Goal: Feedback & Contribution: Leave review/rating

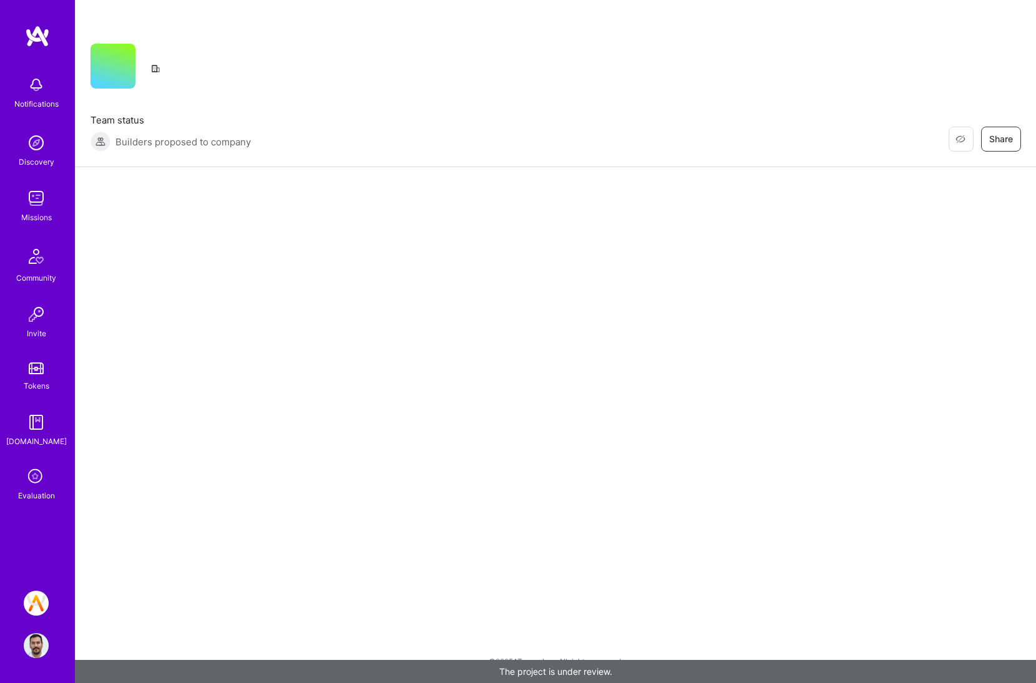
click at [47, 502] on div "Evaluation" at bounding box center [36, 495] width 37 height 13
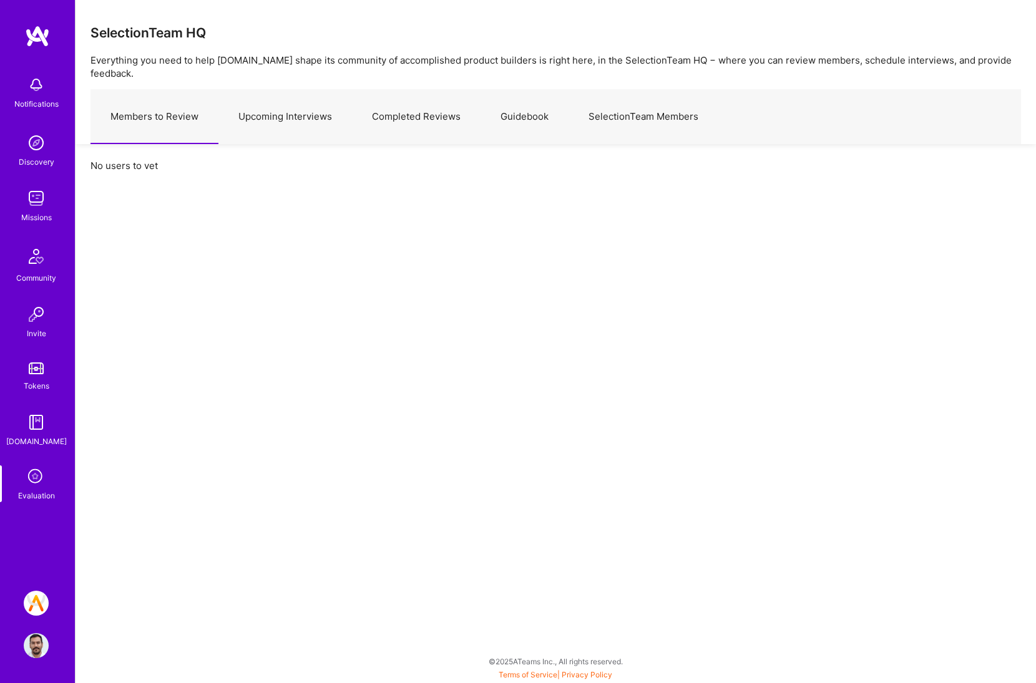
click at [326, 102] on link "Upcoming Interviews" at bounding box center [284, 117] width 133 height 54
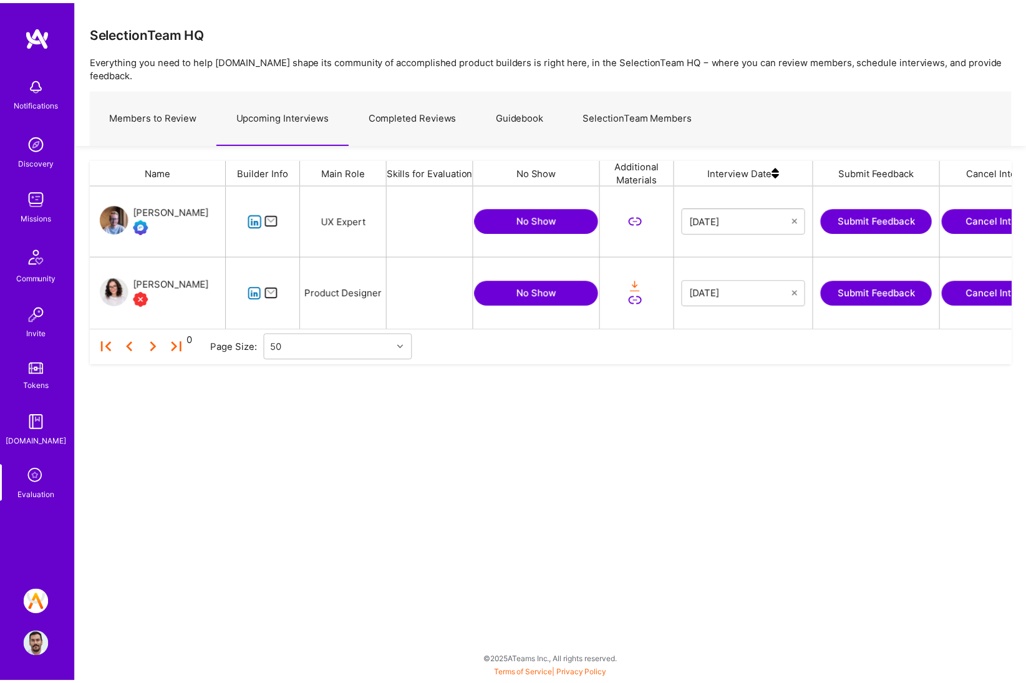
scroll to position [134, 921]
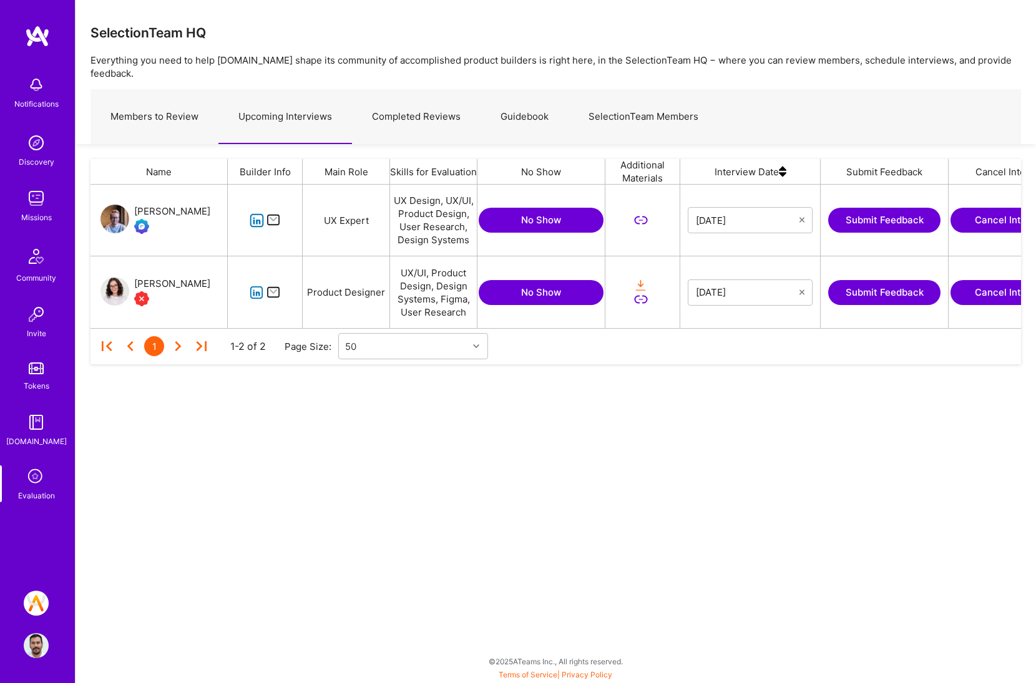
click at [883, 210] on button "Submit Feedback" at bounding box center [884, 220] width 112 height 25
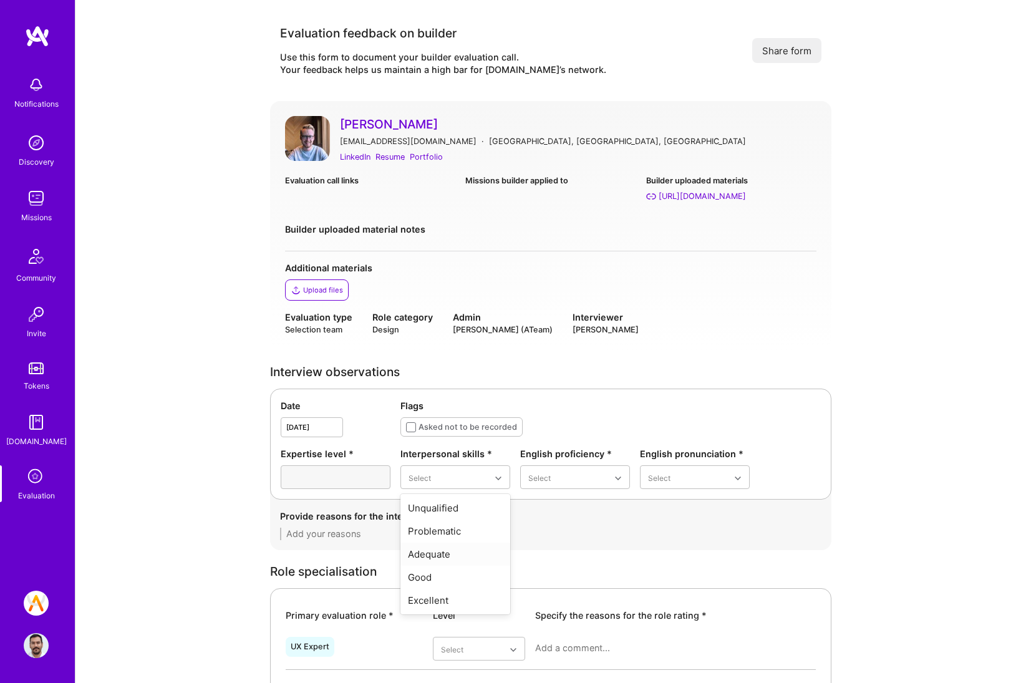
click at [447, 554] on div "Adequate" at bounding box center [455, 554] width 110 height 23
click at [553, 579] on div "Native or functionally native" at bounding box center [575, 584] width 110 height 36
click at [674, 578] on div "Excellent" at bounding box center [695, 577] width 110 height 23
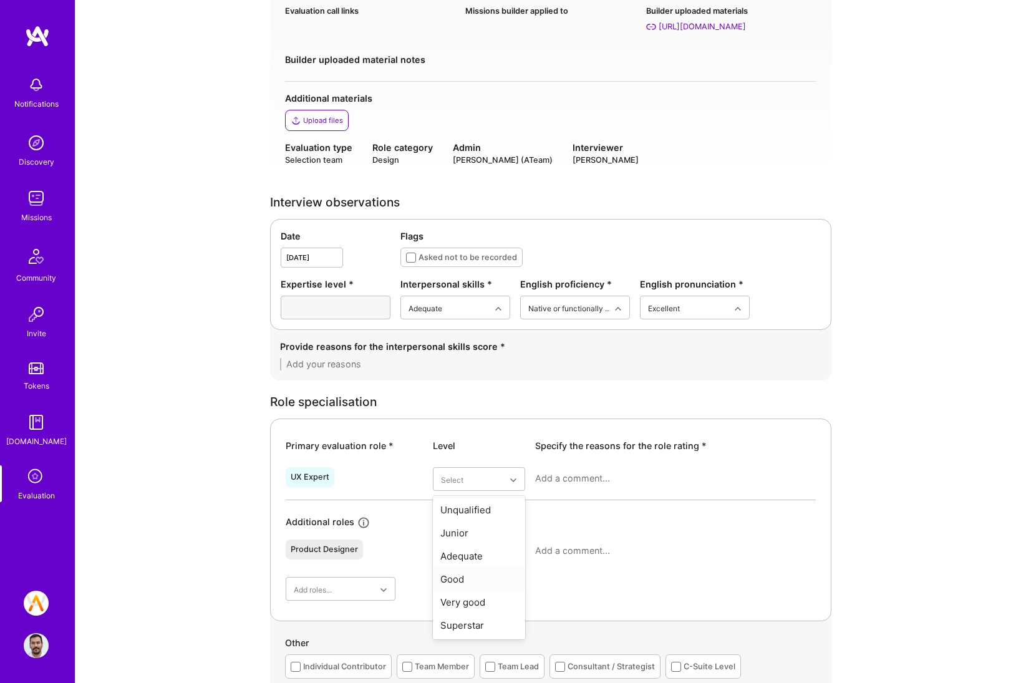
click at [482, 584] on div "Good" at bounding box center [479, 579] width 92 height 23
click at [783, 495] on div at bounding box center [675, 483] width 281 height 32
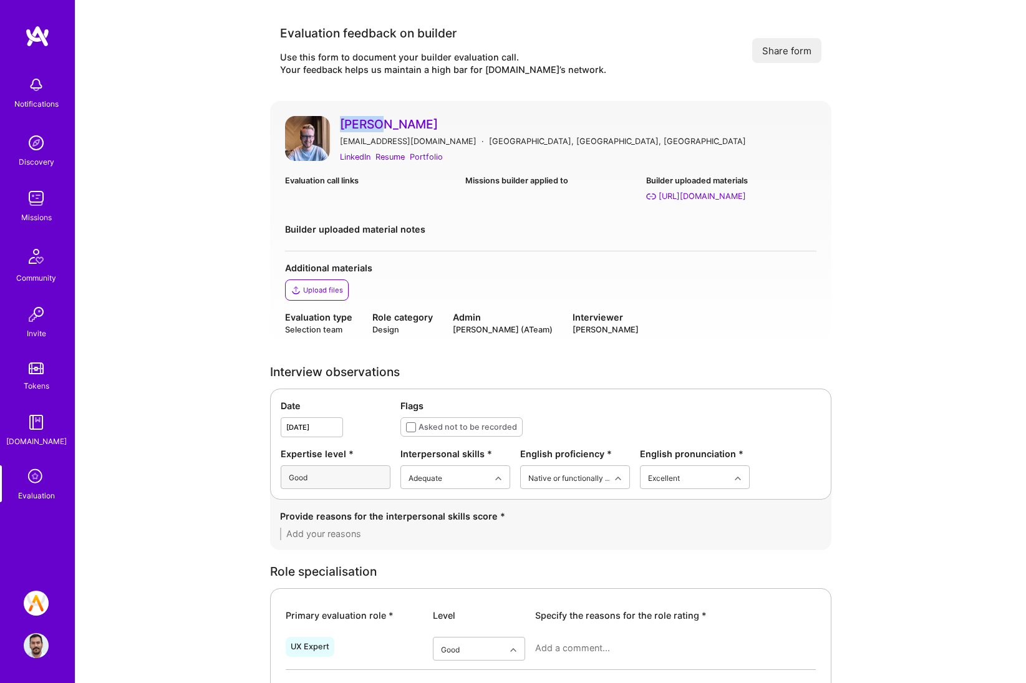
drag, startPoint x: 337, startPoint y: 122, endPoint x: 378, endPoint y: 128, distance: 41.0
click at [378, 128] on div "Mikael Wiberg mikaeljesperwiberg@gmail.com · Stockholm, Stockholms län, Sverige…" at bounding box center [550, 140] width 531 height 48
copy link "Mikael"
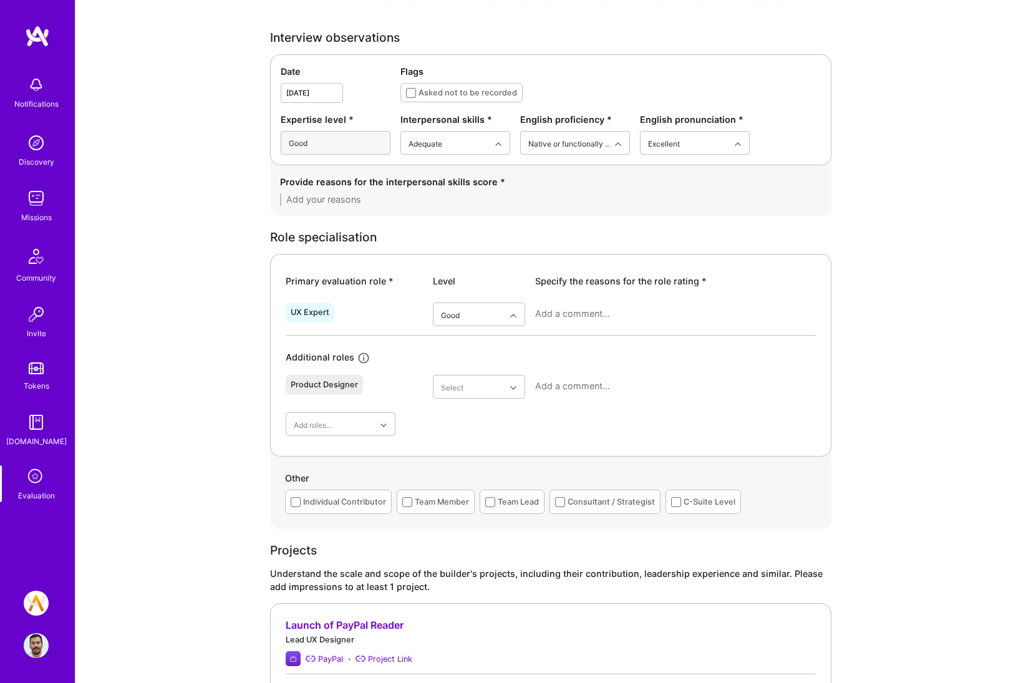
scroll to position [737, 0]
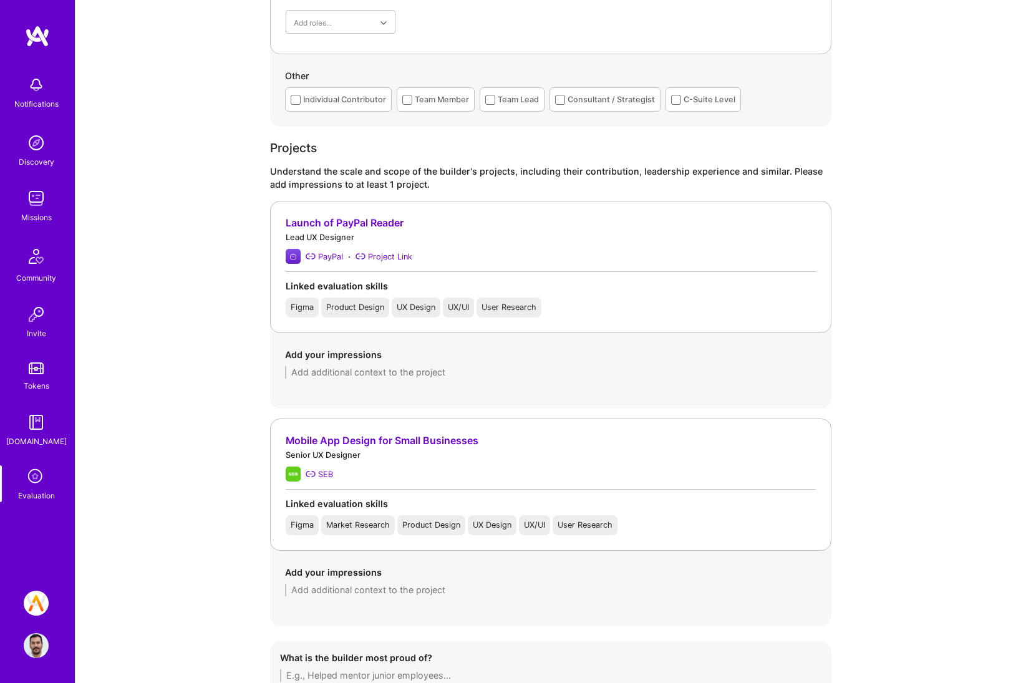
click at [470, 375] on textarea at bounding box center [550, 372] width 531 height 12
paste textarea "Worked on migrating a Swedish product (formerly Settle) to PayPal’s design syst…"
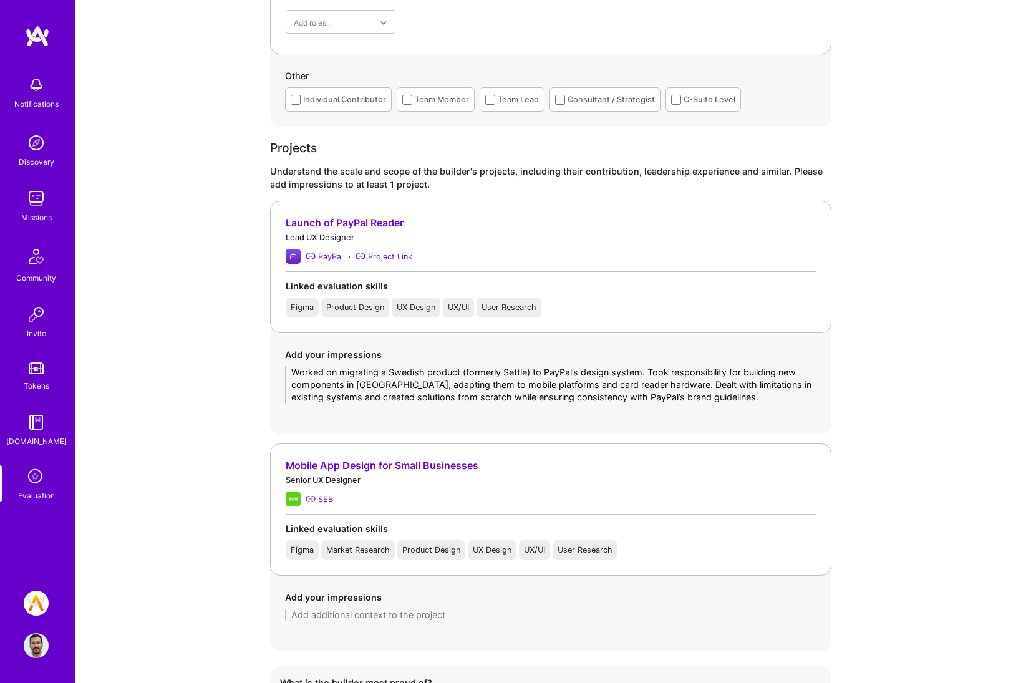
scroll to position [0, 0]
type textarea "Worked on migrating a Swedish product (formerly Settle) to PayPal’s design syst…"
click at [343, 614] on textarea at bounding box center [550, 615] width 531 height 12
paste textarea "Led design efforts for a mobile banking app targeting small business owners. Co…"
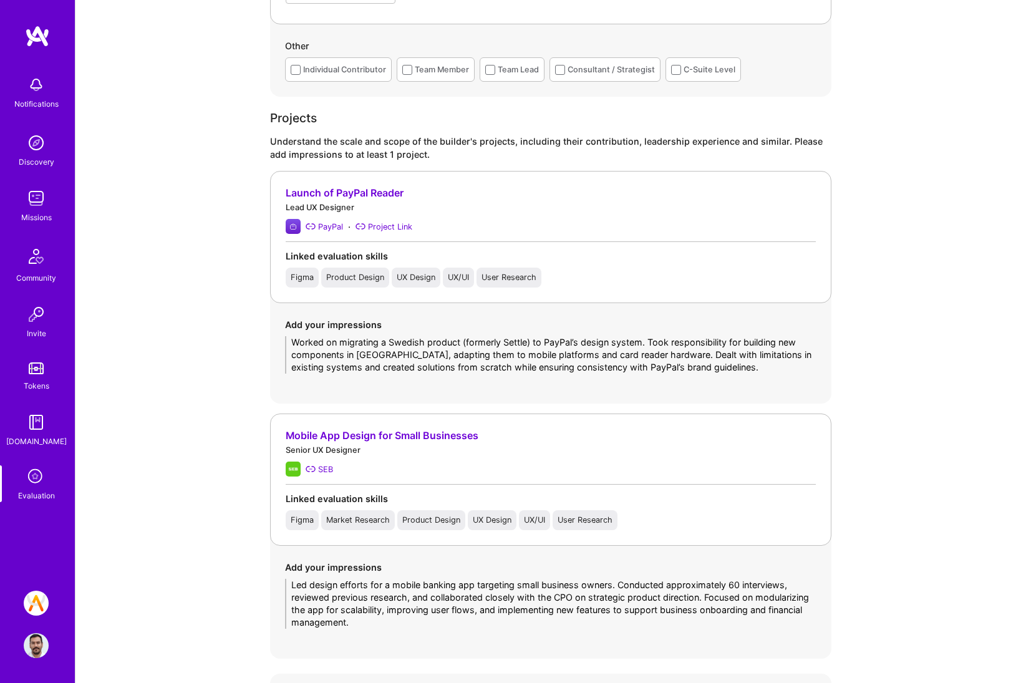
scroll to position [803, 0]
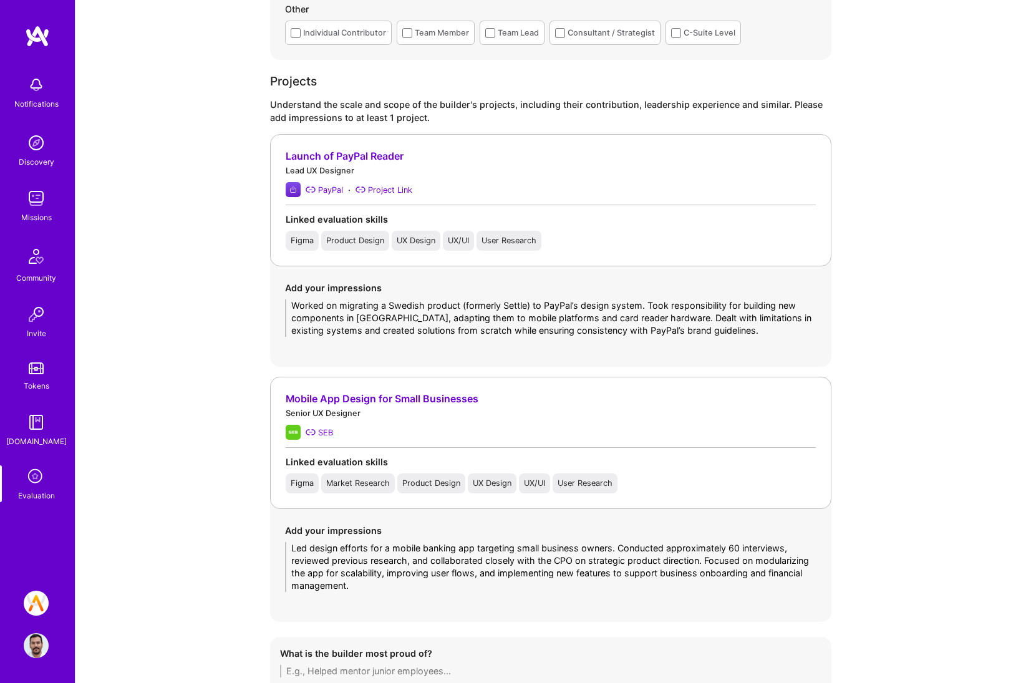
drag, startPoint x: 296, startPoint y: 563, endPoint x: 620, endPoint y: 552, distance: 324.6
click at [620, 552] on textarea "Led design efforts for a mobile banking app targeting small business owners. Co…" at bounding box center [550, 567] width 531 height 50
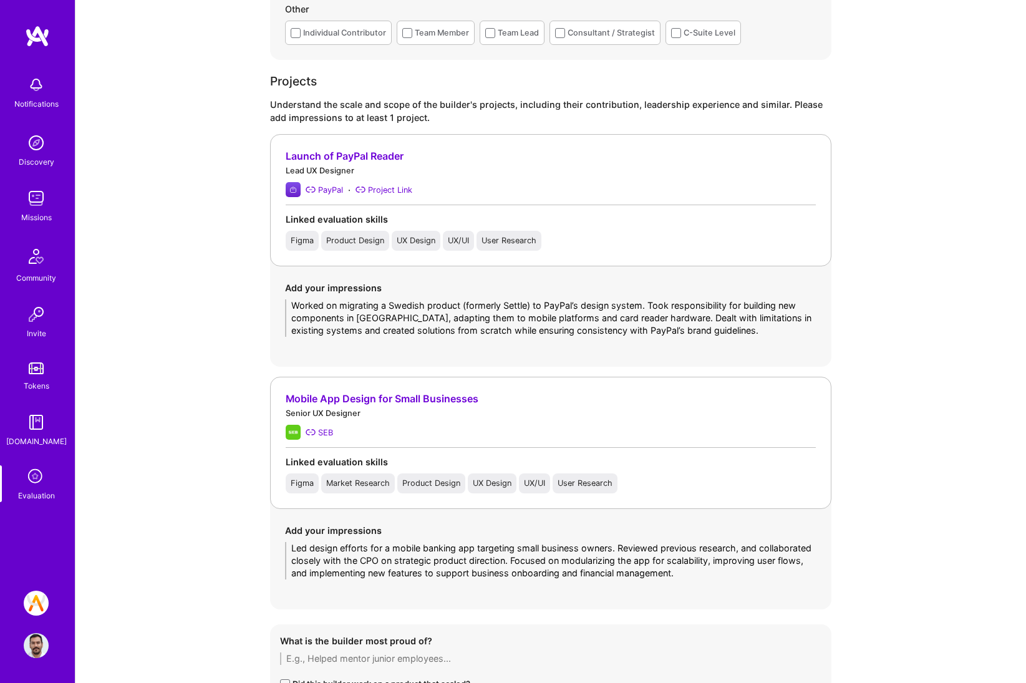
type textarea "Led design efforts for a mobile banking app targeting small business owners. Re…"
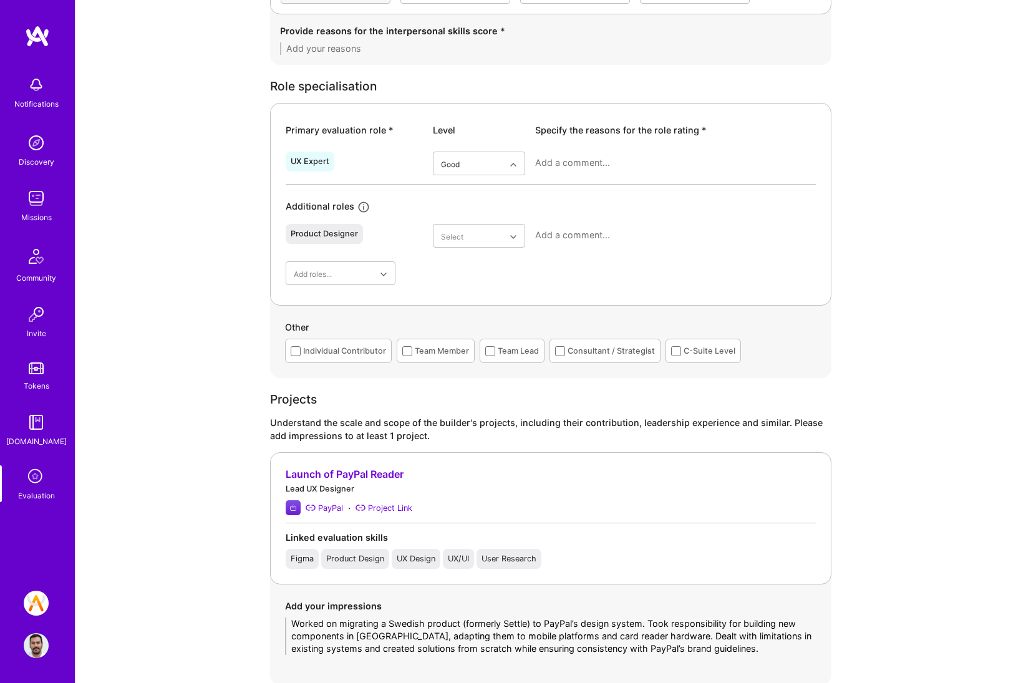
scroll to position [211, 0]
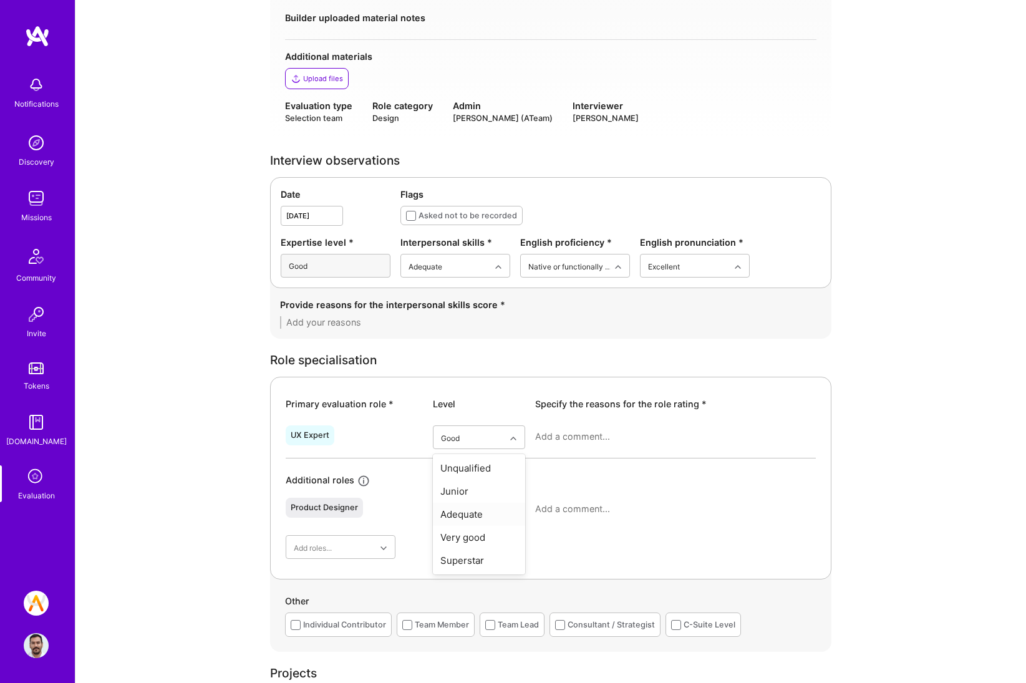
click at [486, 504] on div "Adequate" at bounding box center [479, 514] width 92 height 23
click at [558, 437] on textarea at bounding box center [675, 436] width 281 height 12
paste textarea "Mikael has some UX design knowledge and practical experience, particularly in w…"
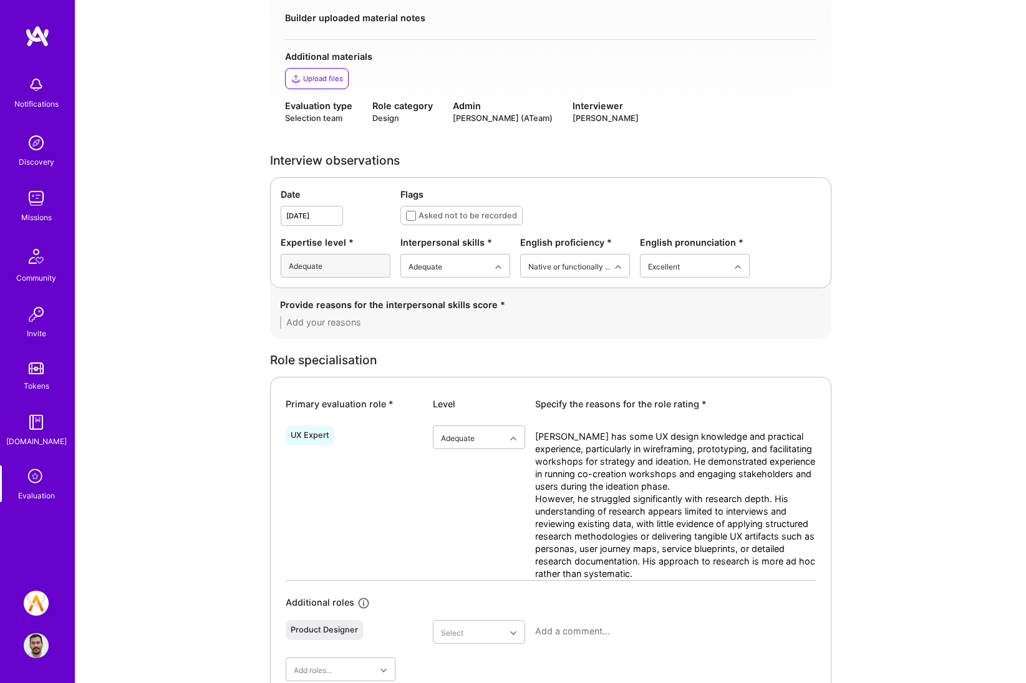
type textarea "Mikael has some UX design knowledge and practical experience, particularly in w…"
click at [631, 319] on textarea at bounding box center [550, 322] width 541 height 12
click at [397, 336] on div "Provide reasons for the interpersonal skills score *" at bounding box center [550, 313] width 561 height 51
click at [401, 326] on textarea at bounding box center [550, 322] width 541 height 12
paste textarea "Mikael’s interpersonal skills appear adequate but not strong. During the interv…"
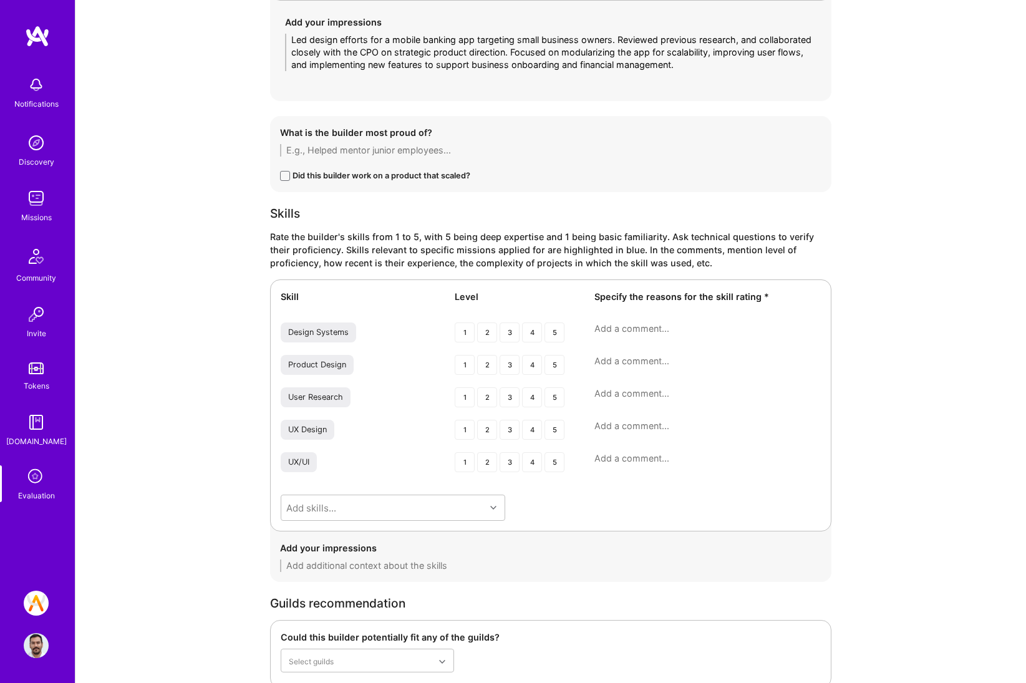
scroll to position [1876, 0]
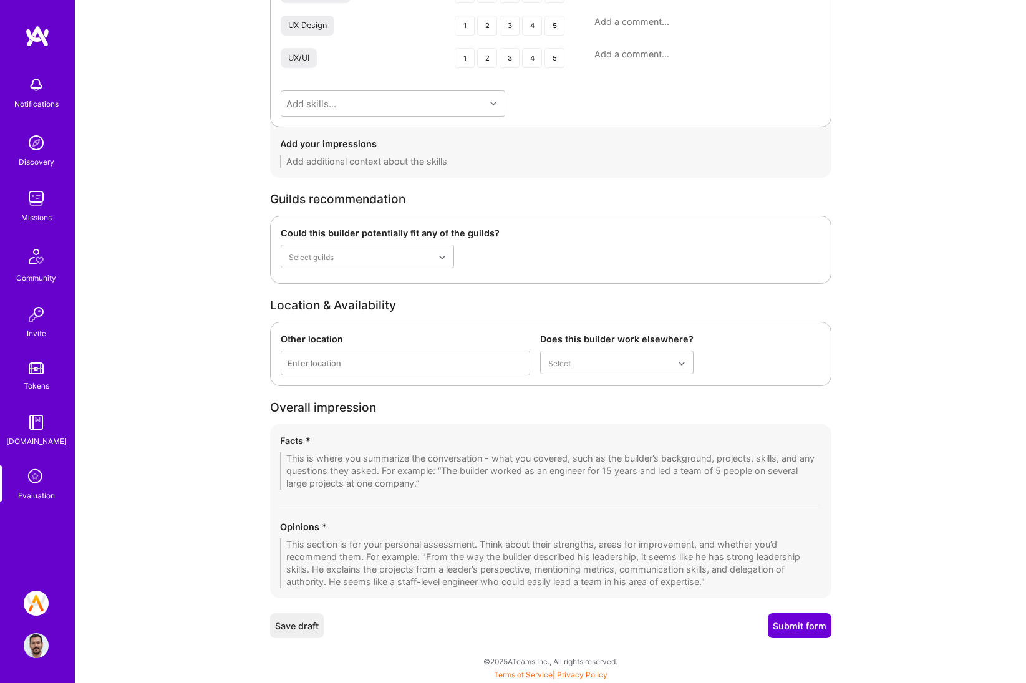
type textarea "Mikael’s interpersonal skills appear adequate but not strong. During the interv…"
click at [320, 547] on textarea at bounding box center [550, 563] width 541 height 50
click at [333, 452] on textarea at bounding box center [550, 470] width 541 height 37
paste textarea "Mikael is an experienced designer with a strong background in digital product d…"
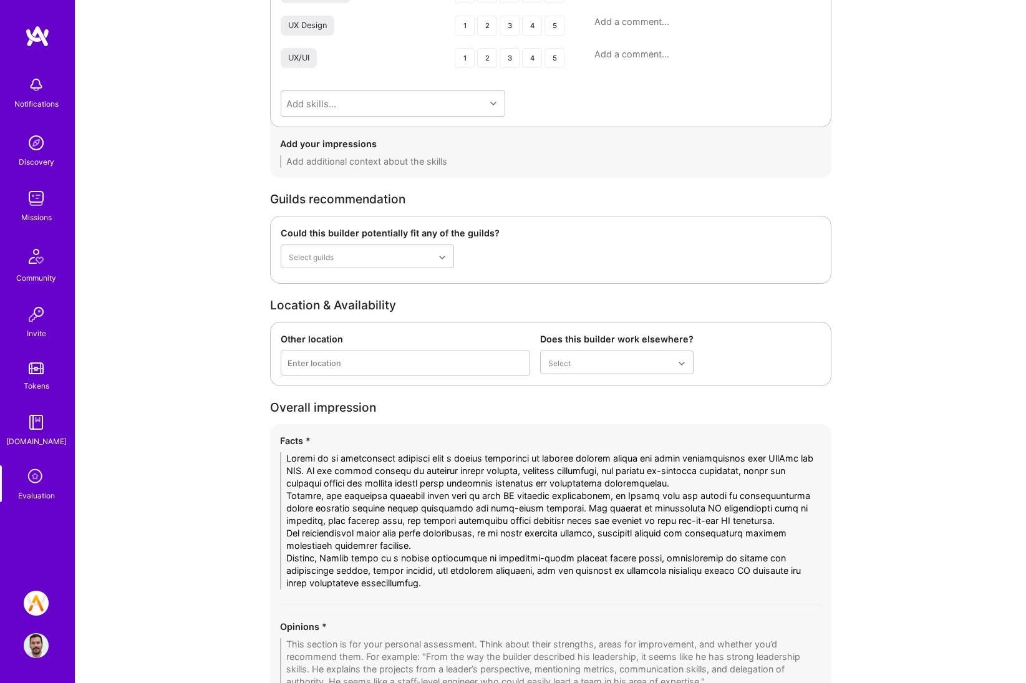
scroll to position [1929, 0]
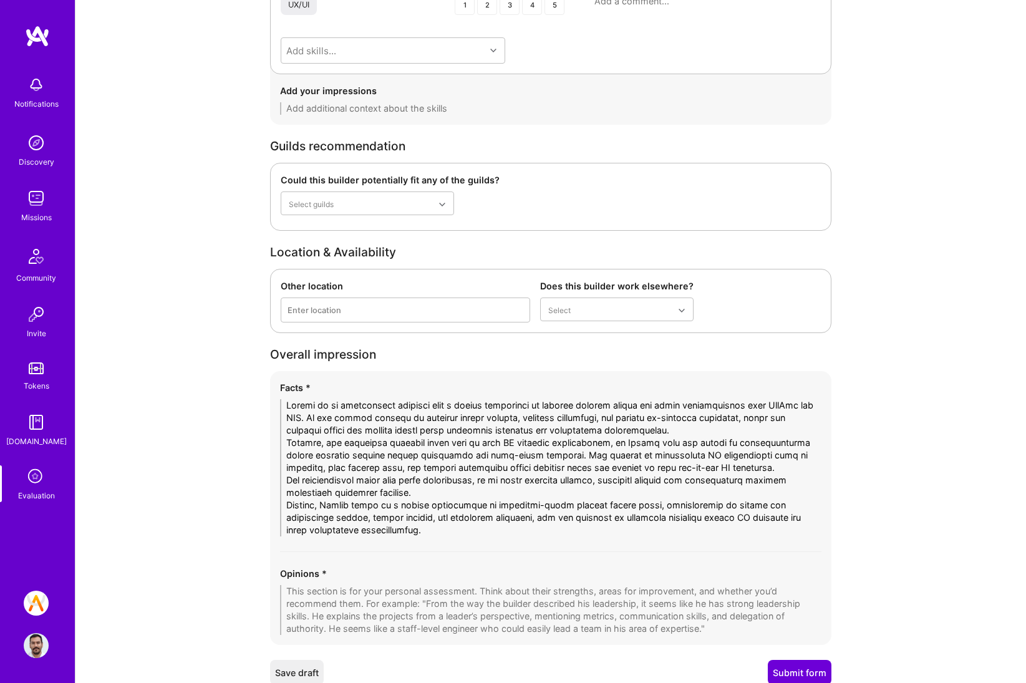
type textarea "Mikael is an experienced designer with a strong background in digital product d…"
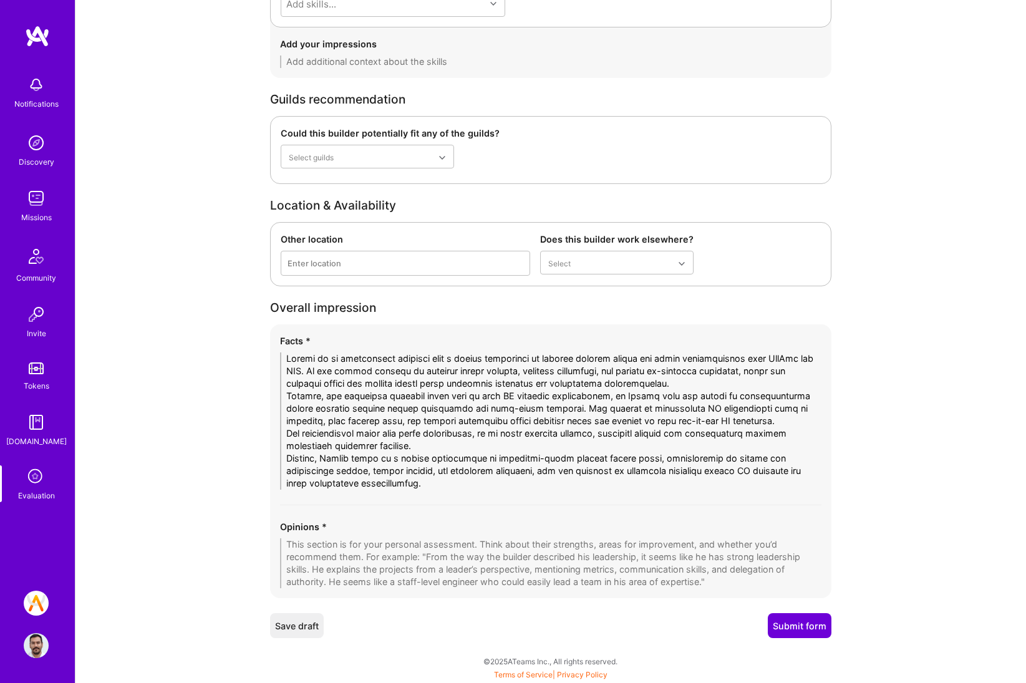
click at [361, 564] on textarea at bounding box center [550, 563] width 541 height 50
paste textarea "Mikael shows solid hands-on design experience, especially in visual design syst…"
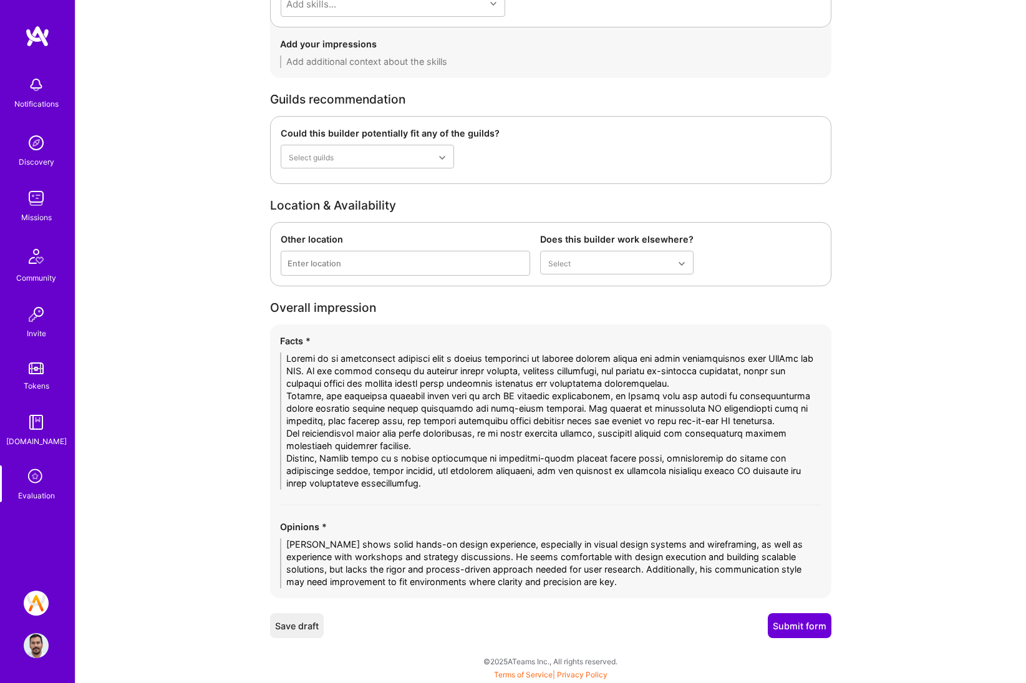
click at [402, 570] on textarea "Mikael shows solid hands-on design experience, especially in visual design syst…" at bounding box center [550, 563] width 541 height 50
click at [659, 583] on textarea "Mikael shows solid hands-on design experience, especially in visual design syst…" at bounding box center [550, 563] width 541 height 50
click at [759, 571] on textarea "Mikael shows solid hands-on design experience, especially in visual design syst…" at bounding box center [550, 563] width 541 height 50
click at [771, 571] on textarea "Mikael shows solid hands-on design experience, especially in visual design syst…" at bounding box center [550, 563] width 541 height 50
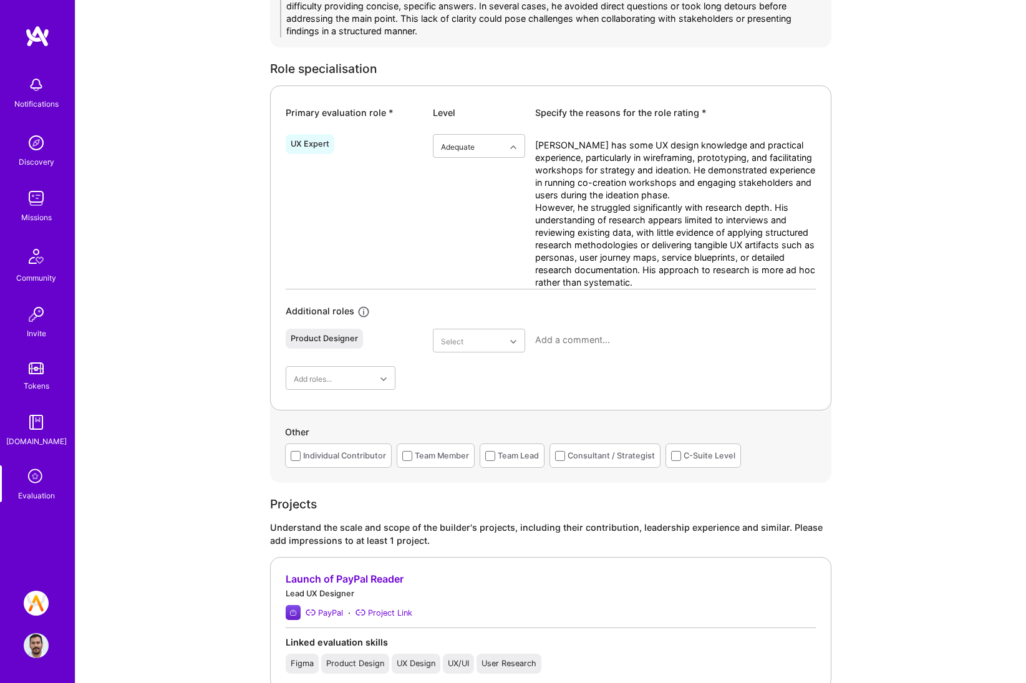
scroll to position [624, 0]
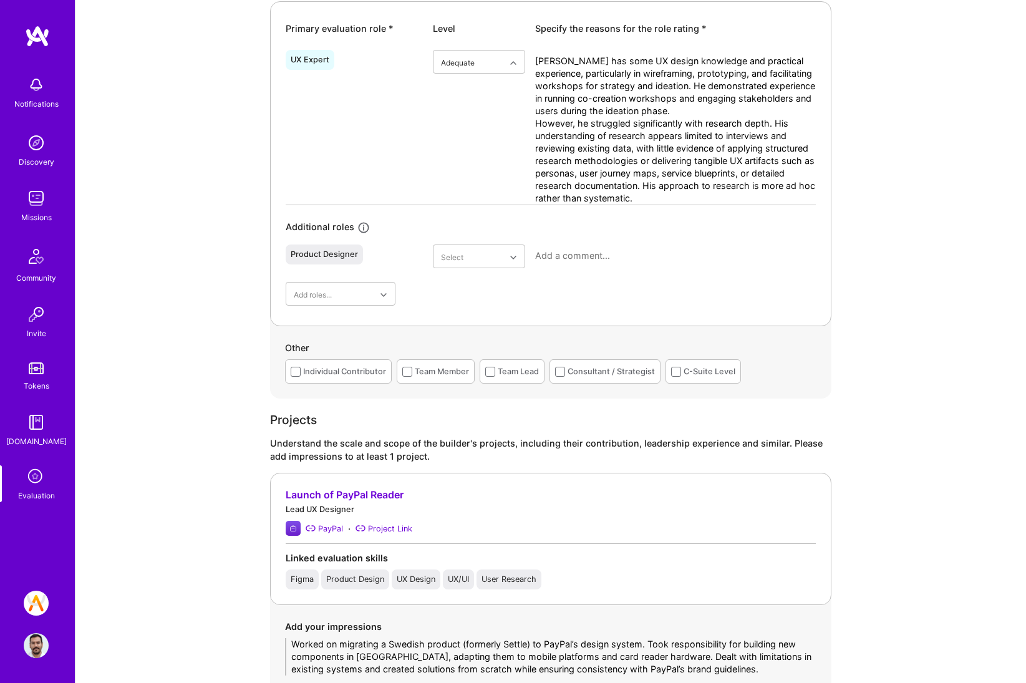
type textarea "Mikael shows solid hands-on design experience, especially in visual design syst…"
click at [334, 381] on div "Individual Contributor" at bounding box center [338, 371] width 107 height 24
click at [337, 377] on div "Individual Contributor" at bounding box center [344, 371] width 83 height 13
click at [598, 377] on div "Consultant / Strategist" at bounding box center [605, 371] width 111 height 24
click at [433, 373] on div "Team Member" at bounding box center [442, 371] width 54 height 13
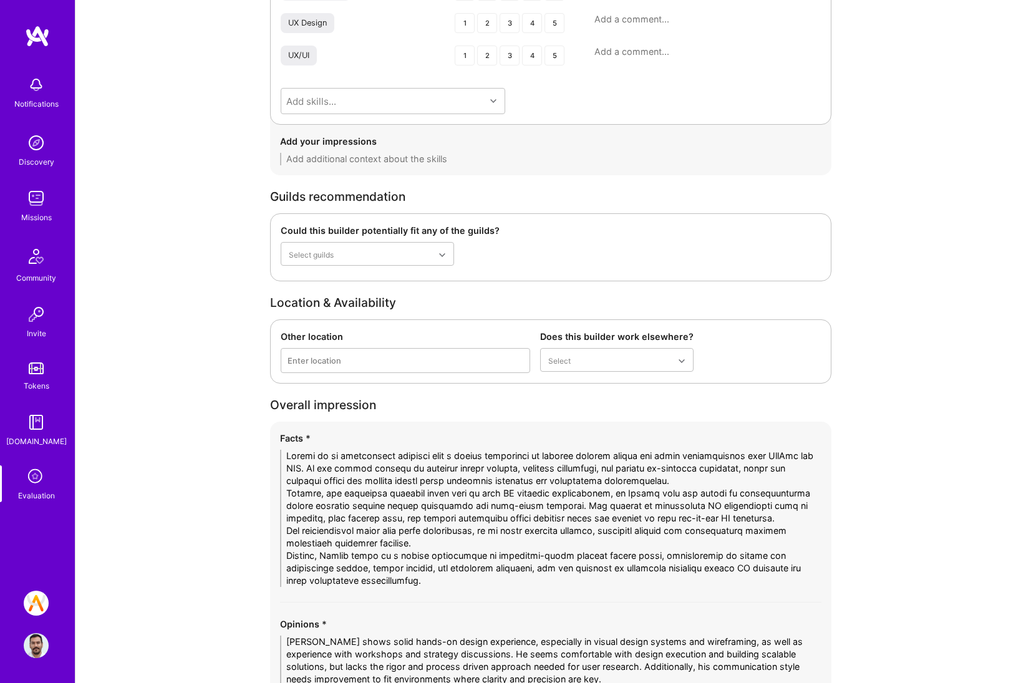
scroll to position [1976, 0]
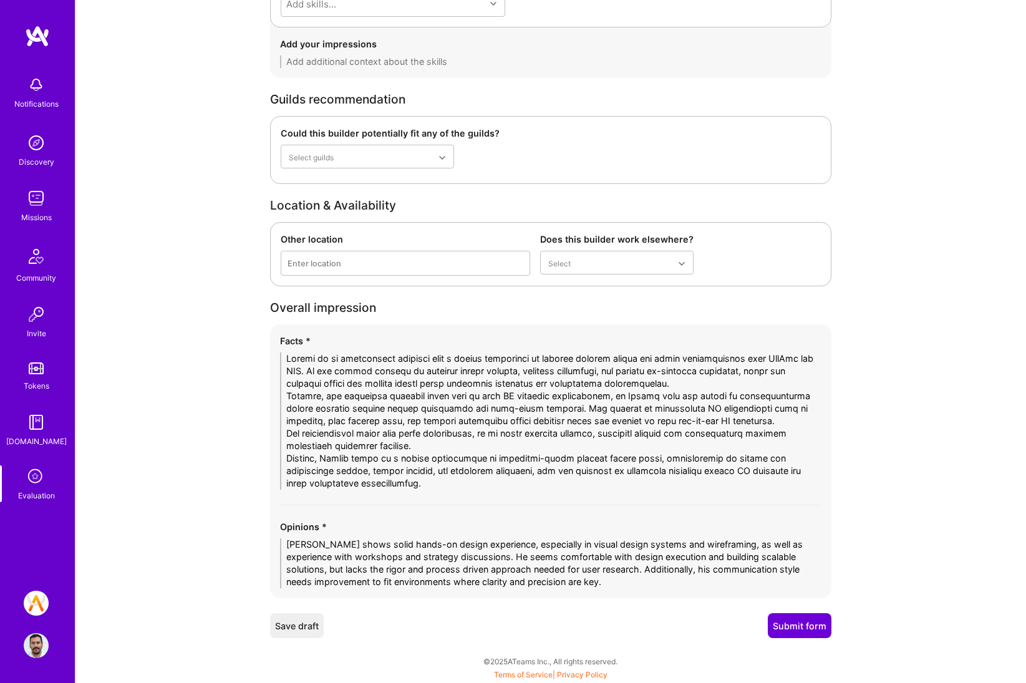
click at [786, 621] on button "Submit form" at bounding box center [800, 625] width 64 height 25
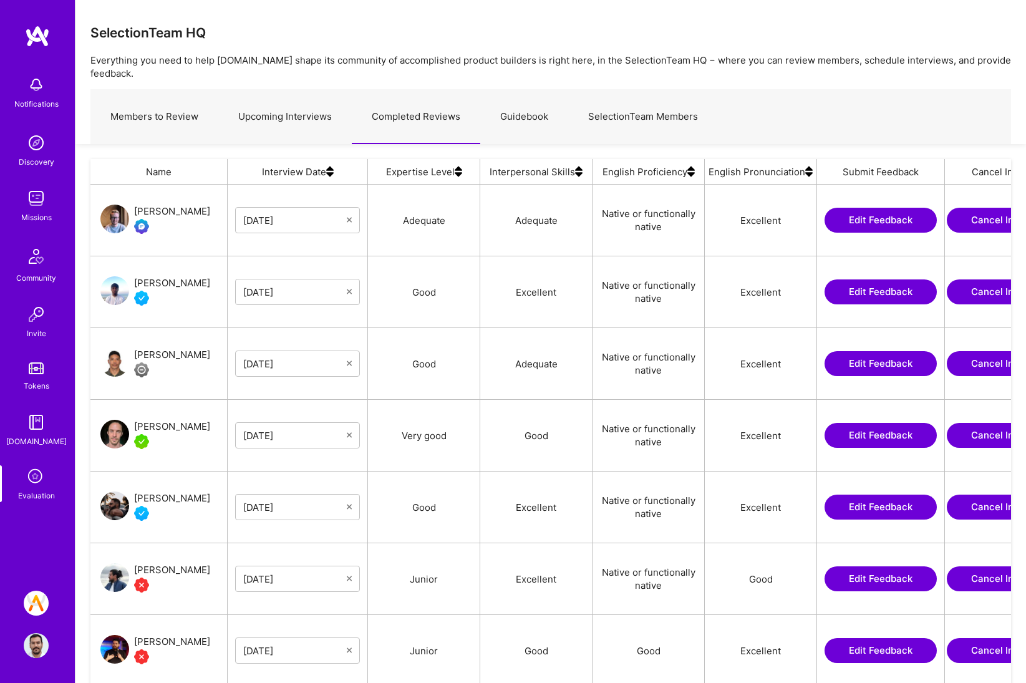
scroll to position [543, 911]
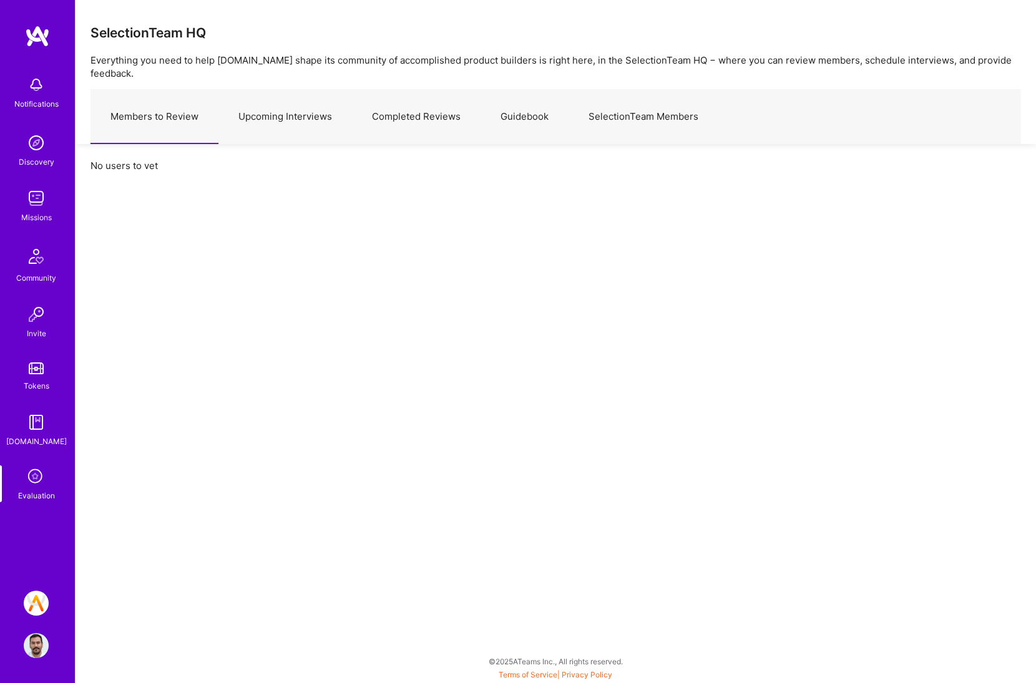
click at [449, 109] on link "Completed Reviews" at bounding box center [416, 117] width 129 height 54
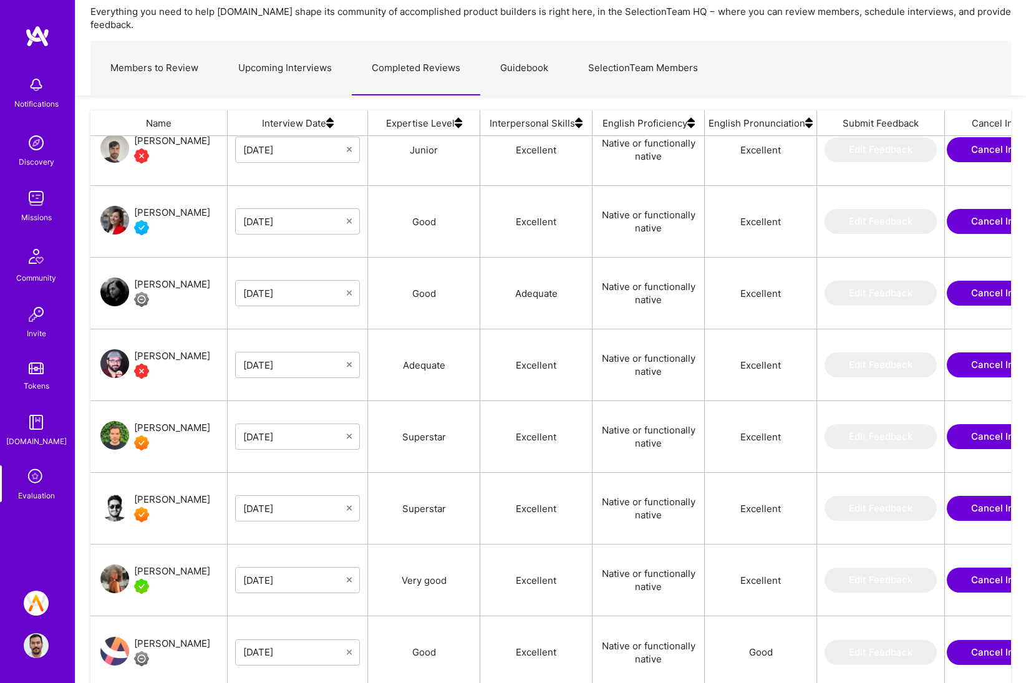
scroll to position [142, 0]
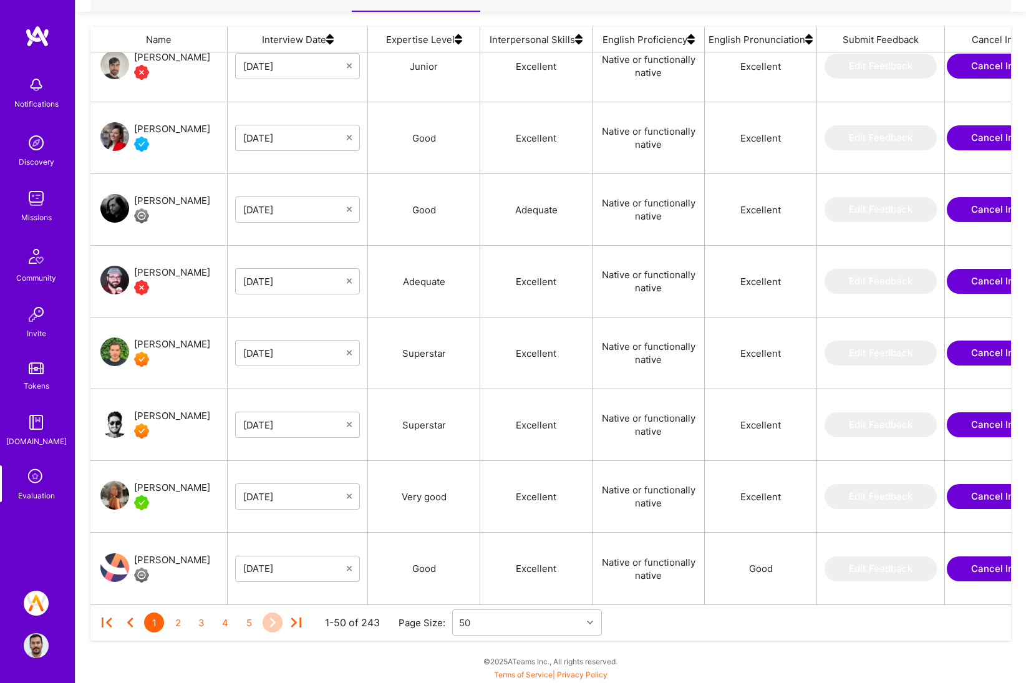
click at [276, 616] on icon at bounding box center [273, 623] width 20 height 20
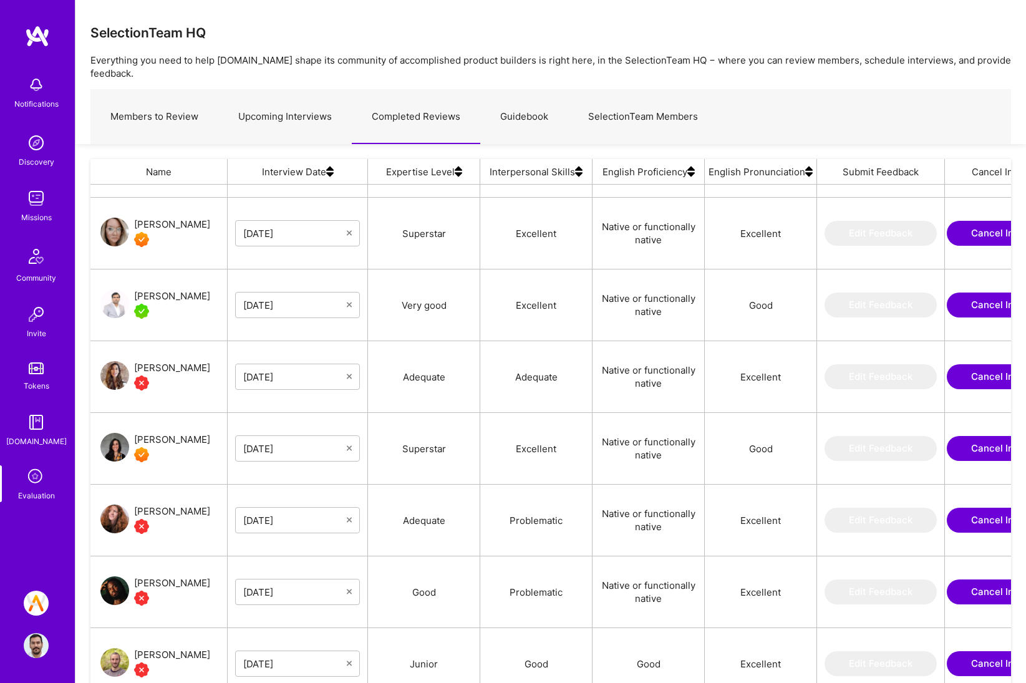
scroll to position [932, 0]
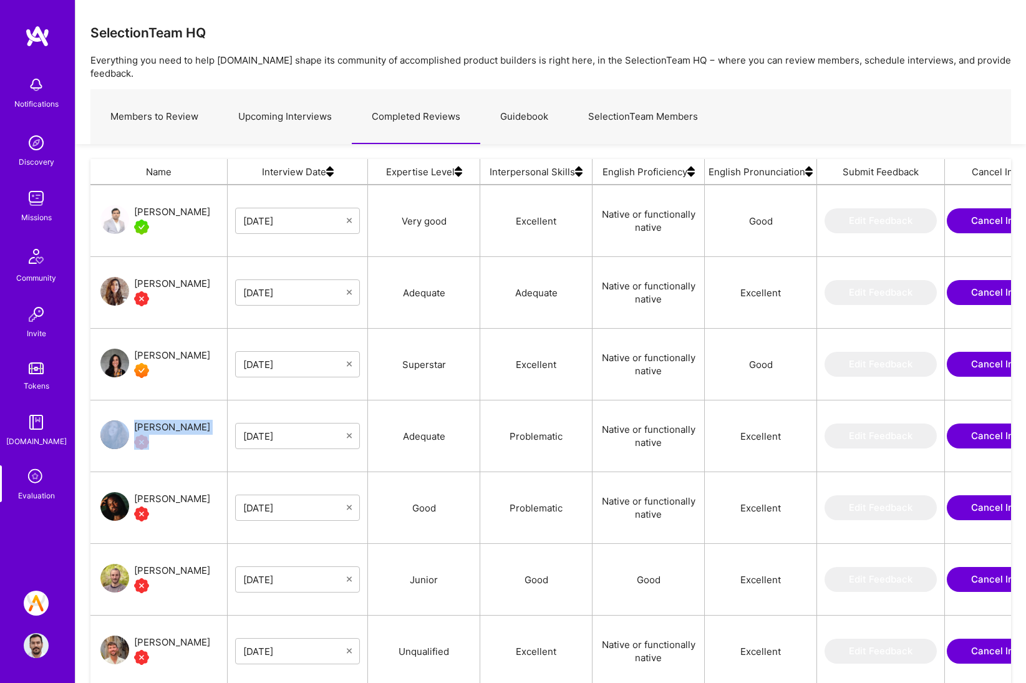
click at [829, 446] on link "Edit Feedback" at bounding box center [881, 436] width 112 height 25
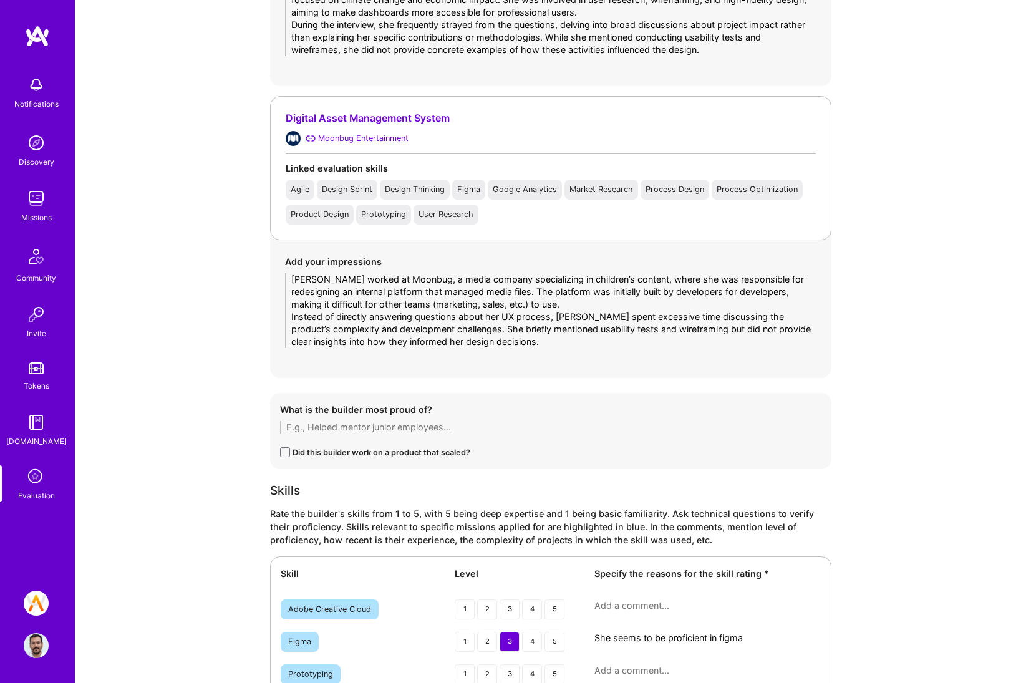
scroll to position [1402, 0]
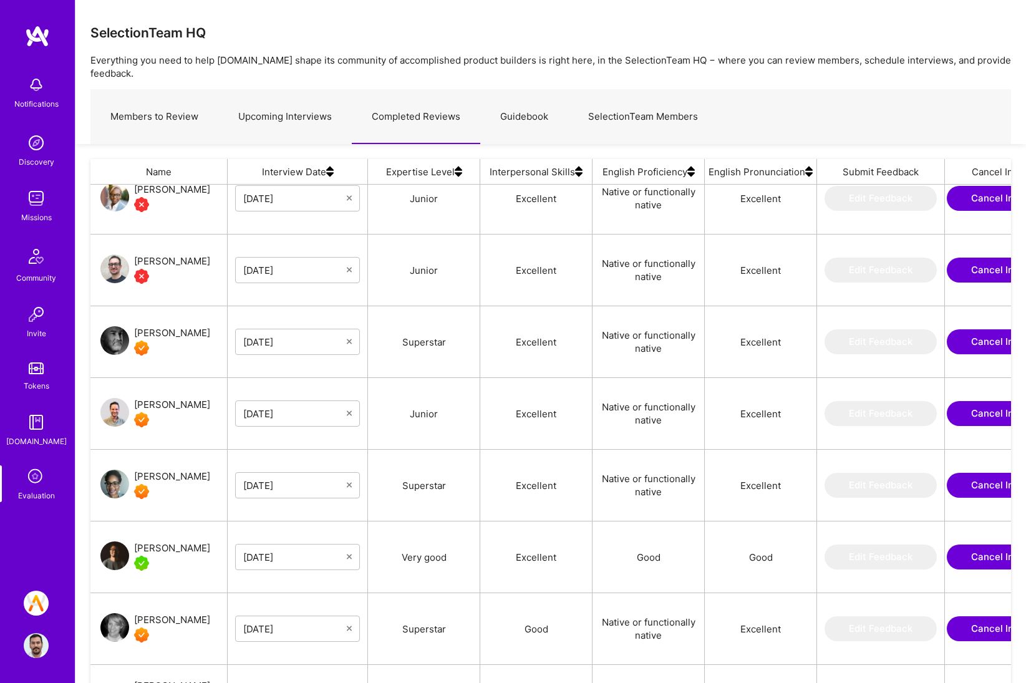
scroll to position [142, 0]
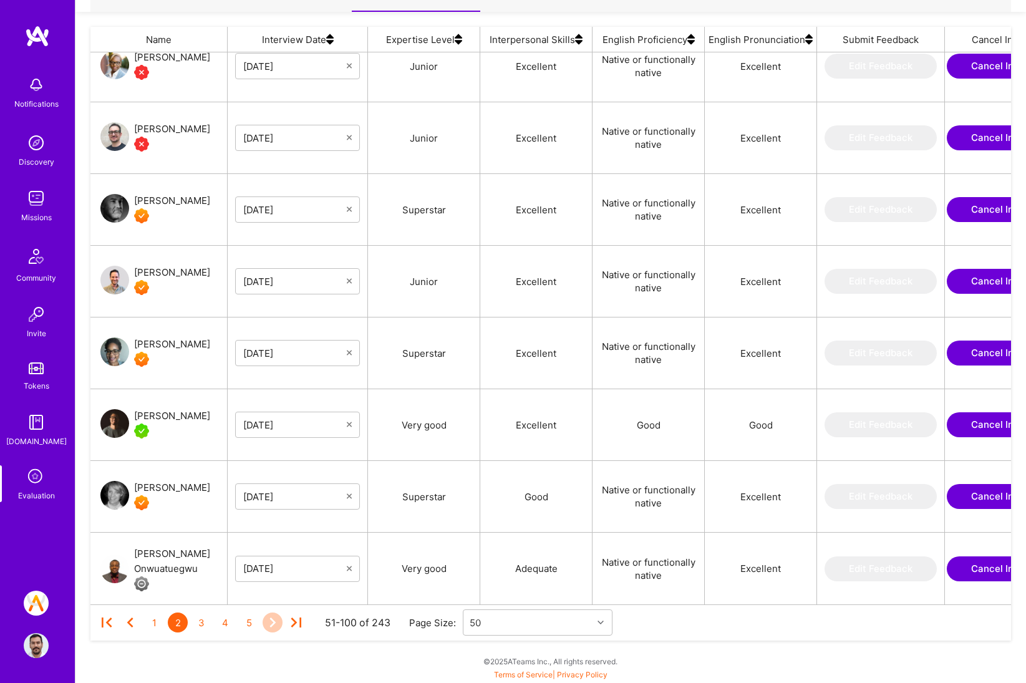
click at [268, 613] on icon at bounding box center [273, 623] width 20 height 20
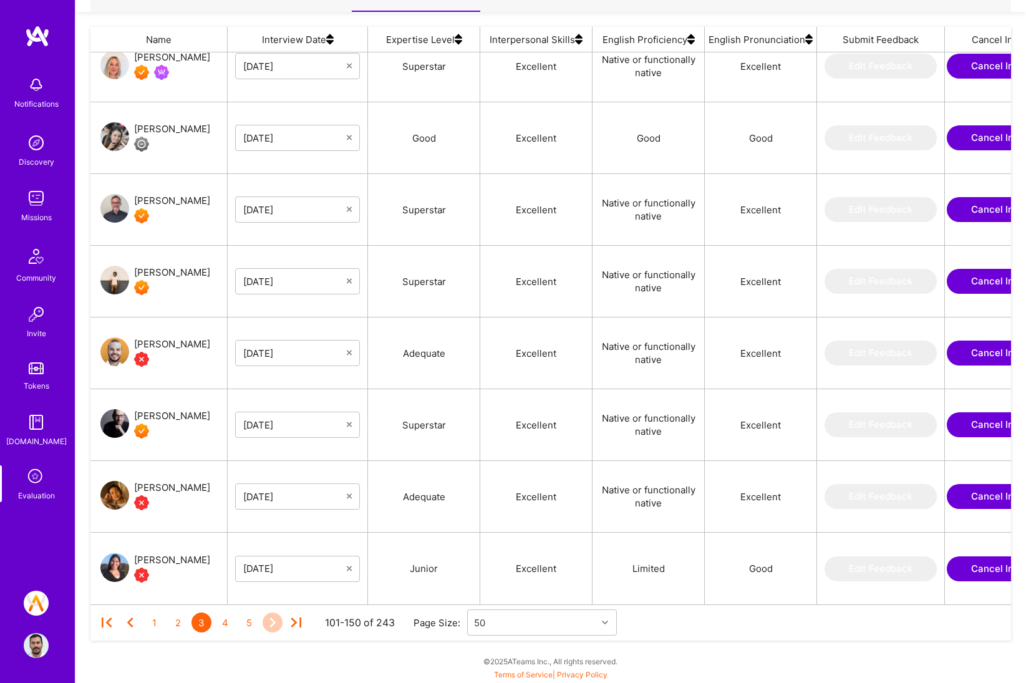
click at [277, 616] on icon at bounding box center [273, 623] width 20 height 20
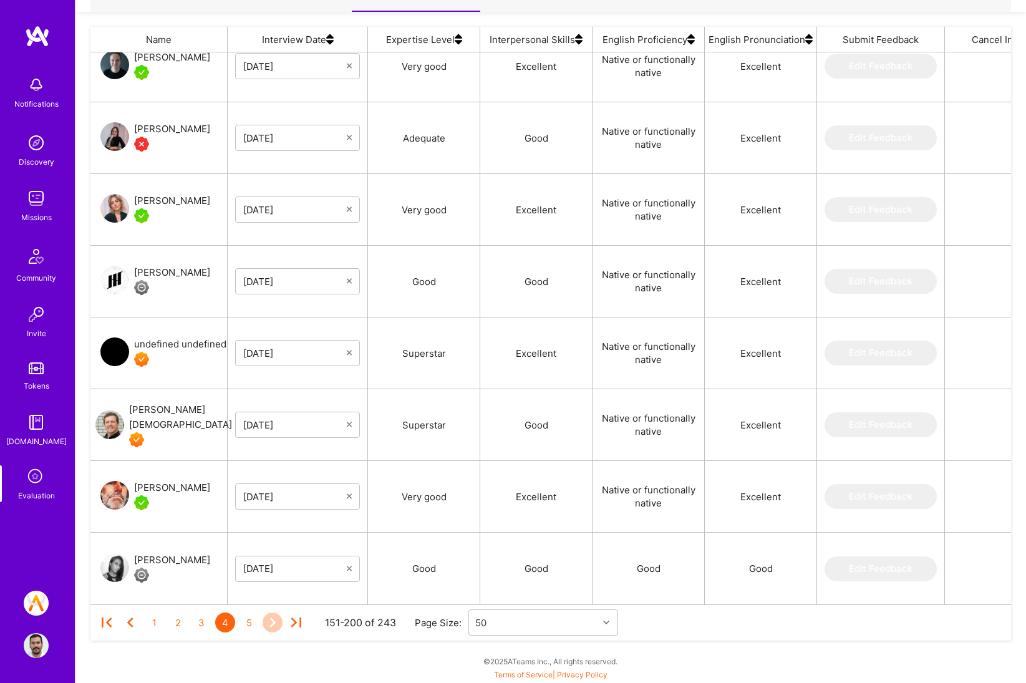
click at [271, 618] on icon at bounding box center [272, 623] width 6 height 10
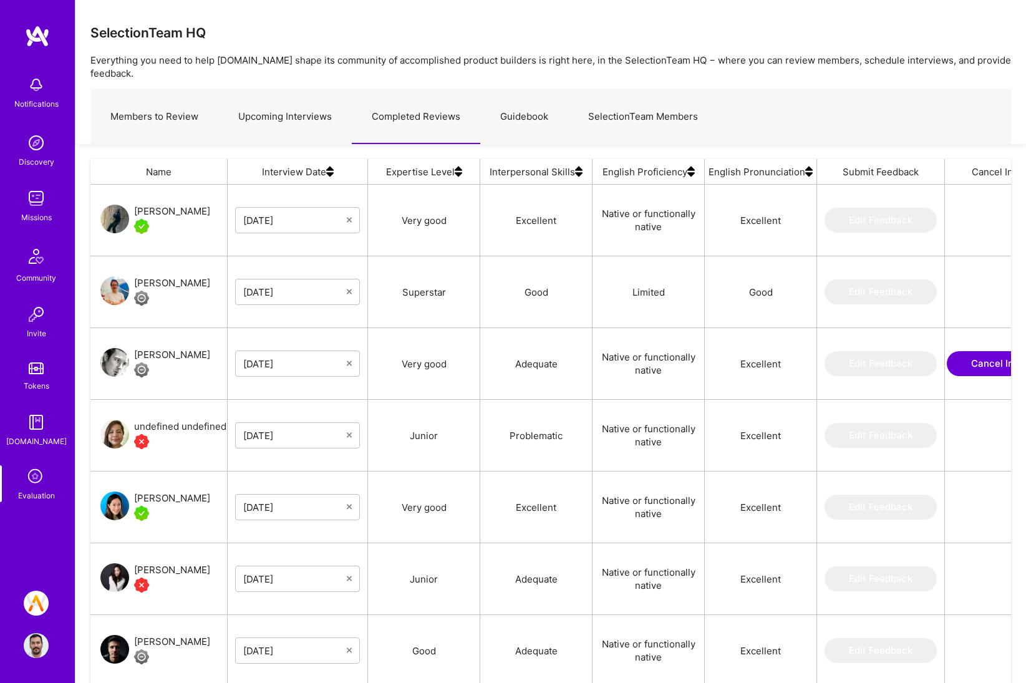
scroll to position [16, 0]
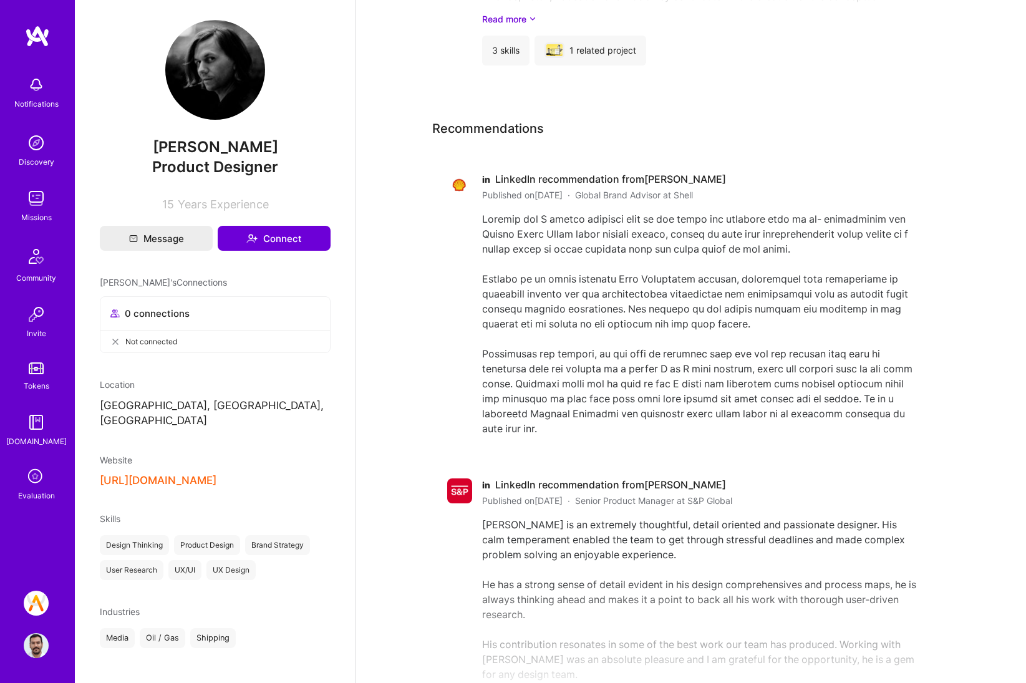
scroll to position [1424, 0]
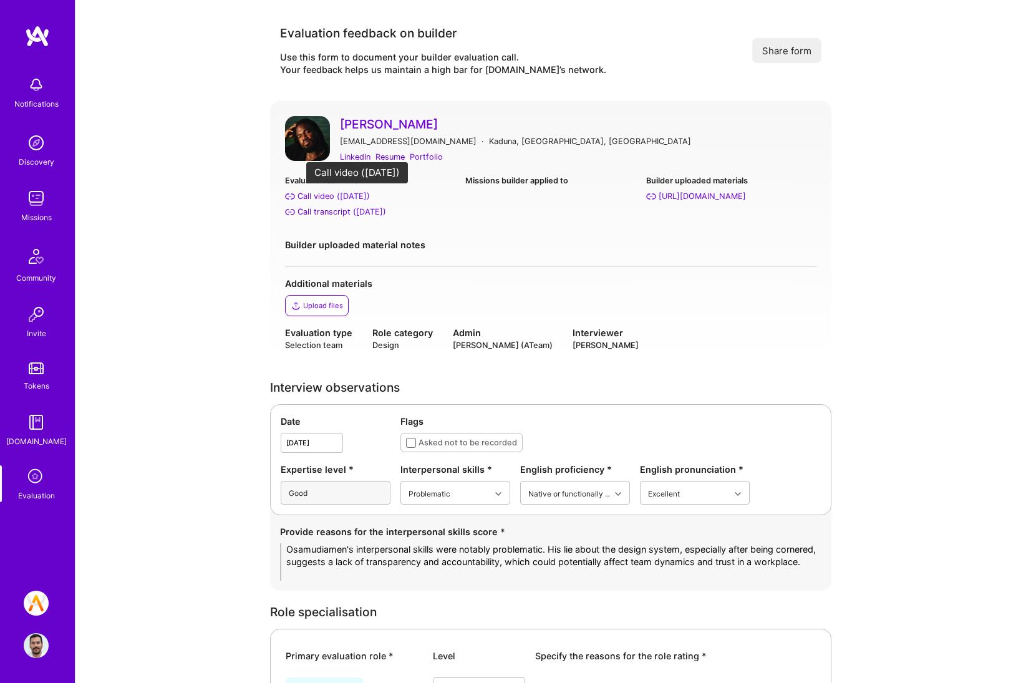
click at [324, 198] on div "Call video (Feb 18, 2025)" at bounding box center [334, 196] width 72 height 13
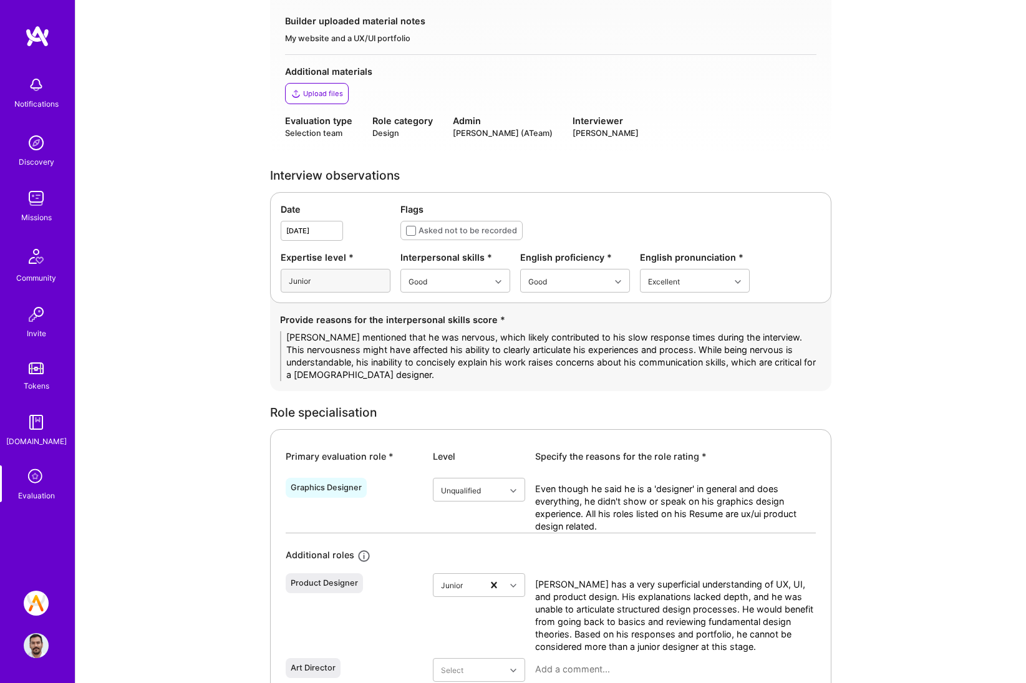
scroll to position [477, 0]
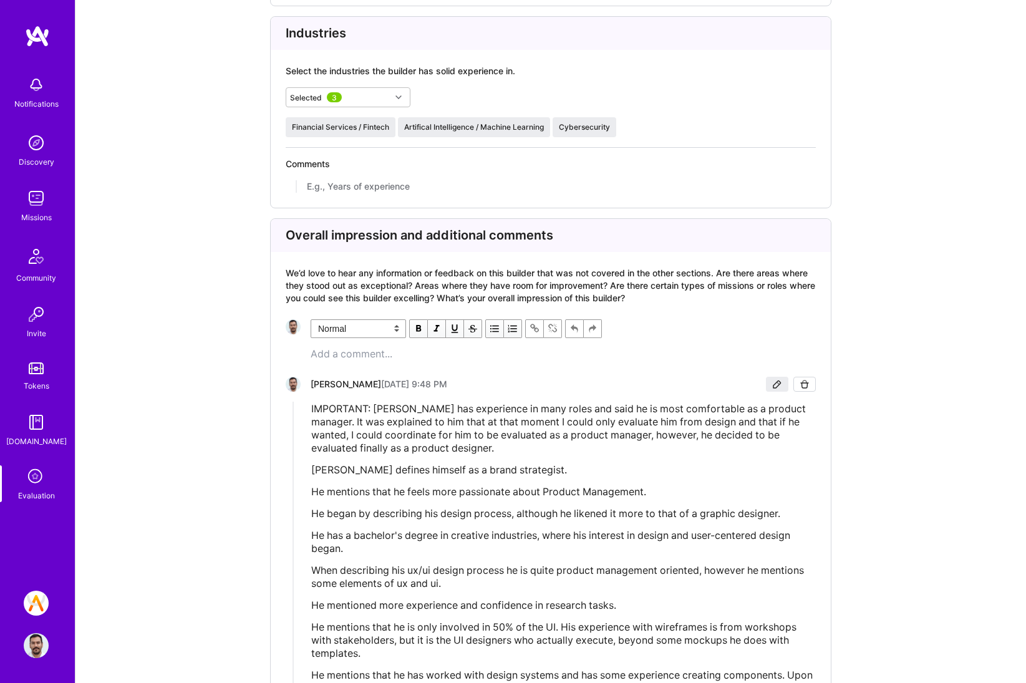
scroll to position [3218, 0]
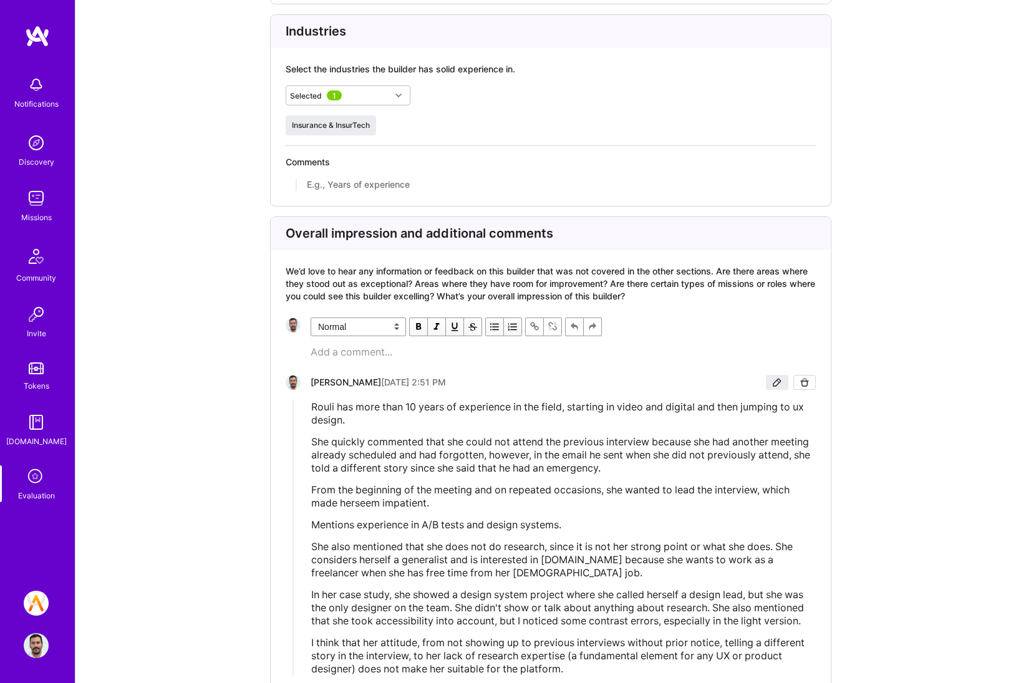
scroll to position [2819, 0]
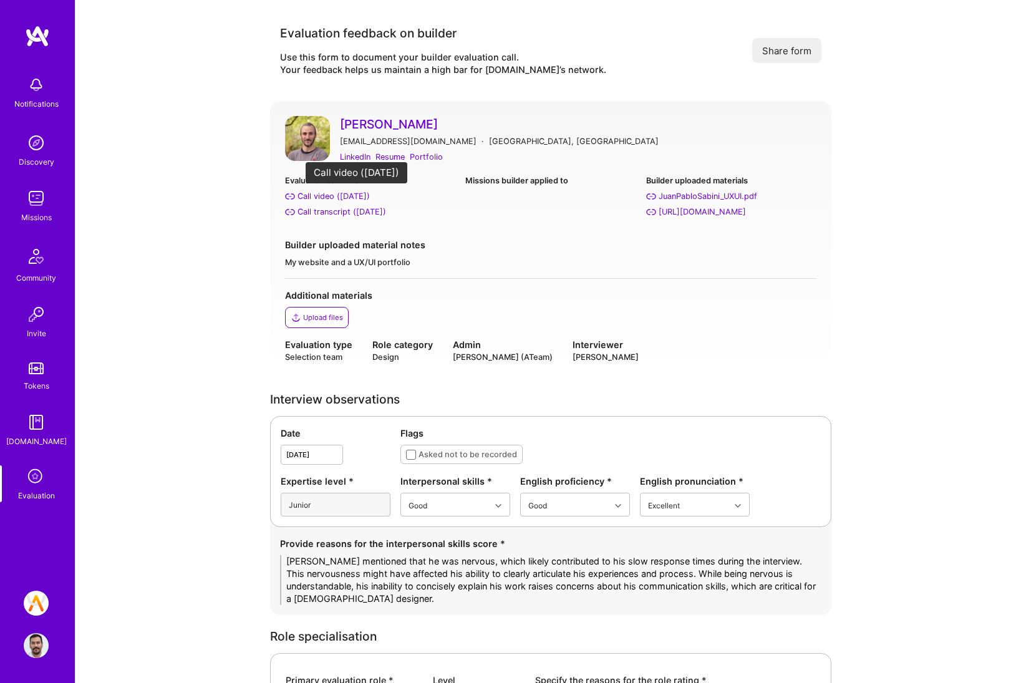
click at [343, 200] on div "Call video ([DATE])" at bounding box center [334, 196] width 72 height 13
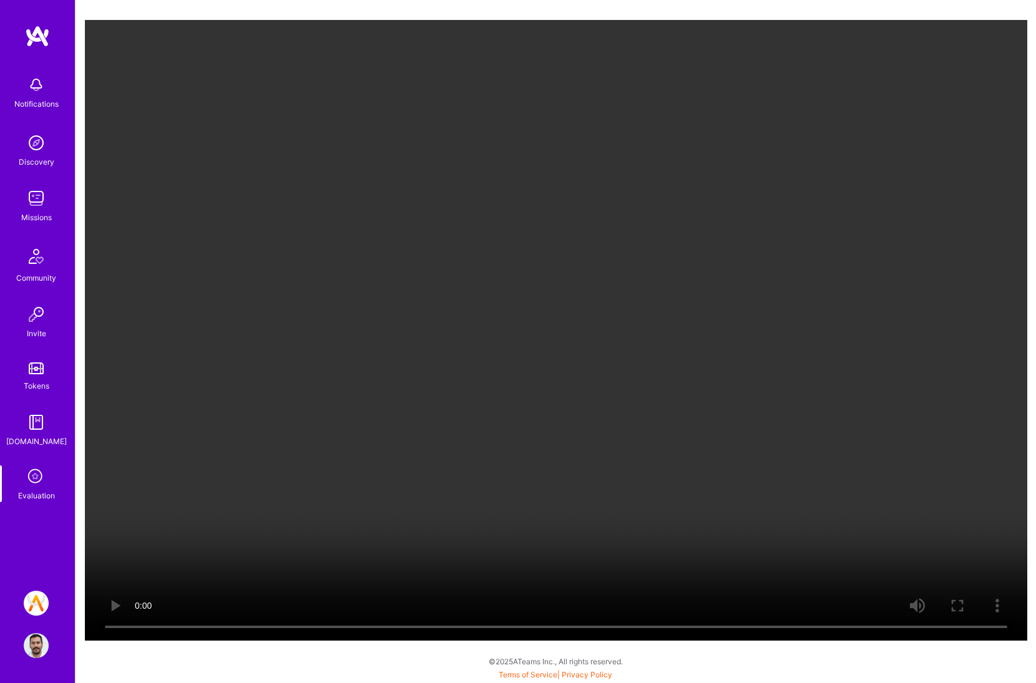
drag, startPoint x: 855, startPoint y: 445, endPoint x: 738, endPoint y: 458, distance: 118.0
click at [855, 445] on video "Your browser does not support the video tag." at bounding box center [556, 330] width 942 height 621
